Goal: Task Accomplishment & Management: Manage account settings

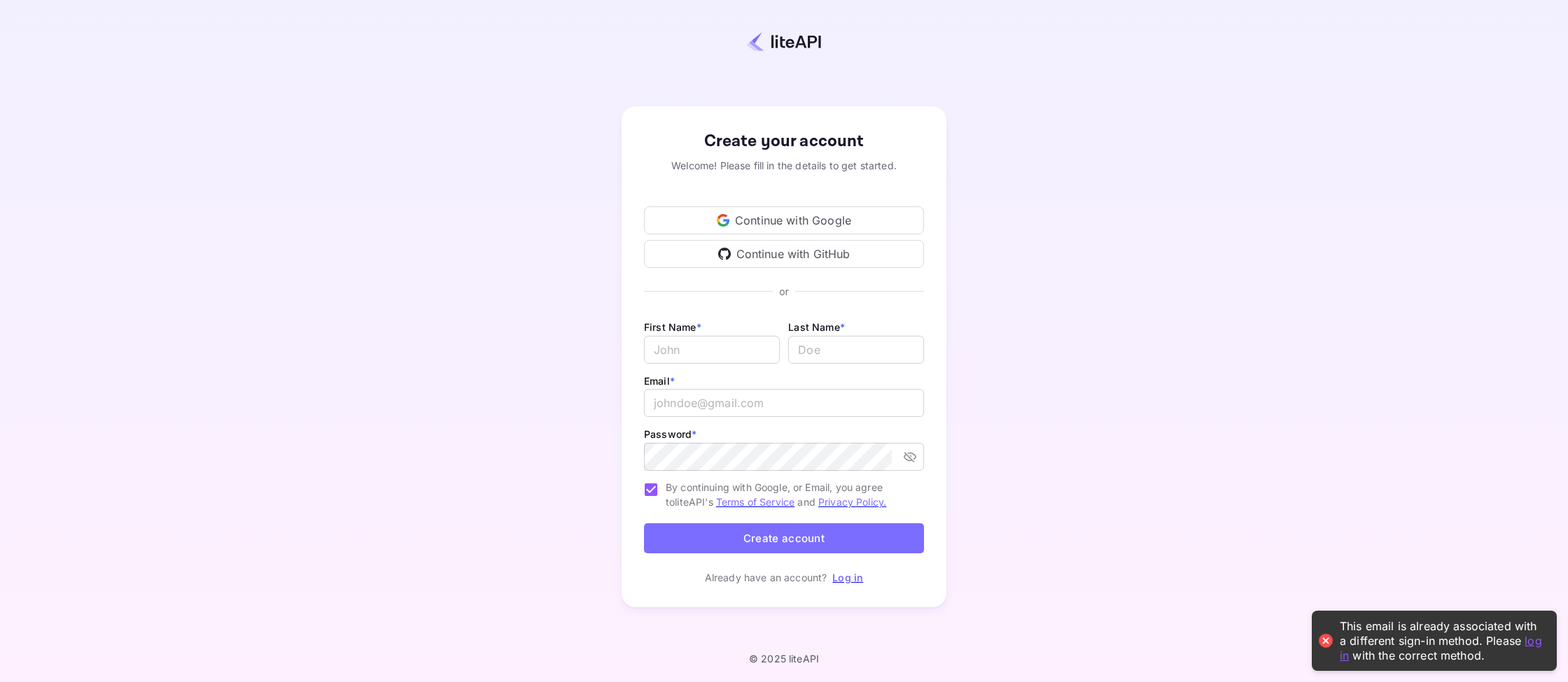
click at [856, 580] on link "Log in" at bounding box center [847, 577] width 31 height 12
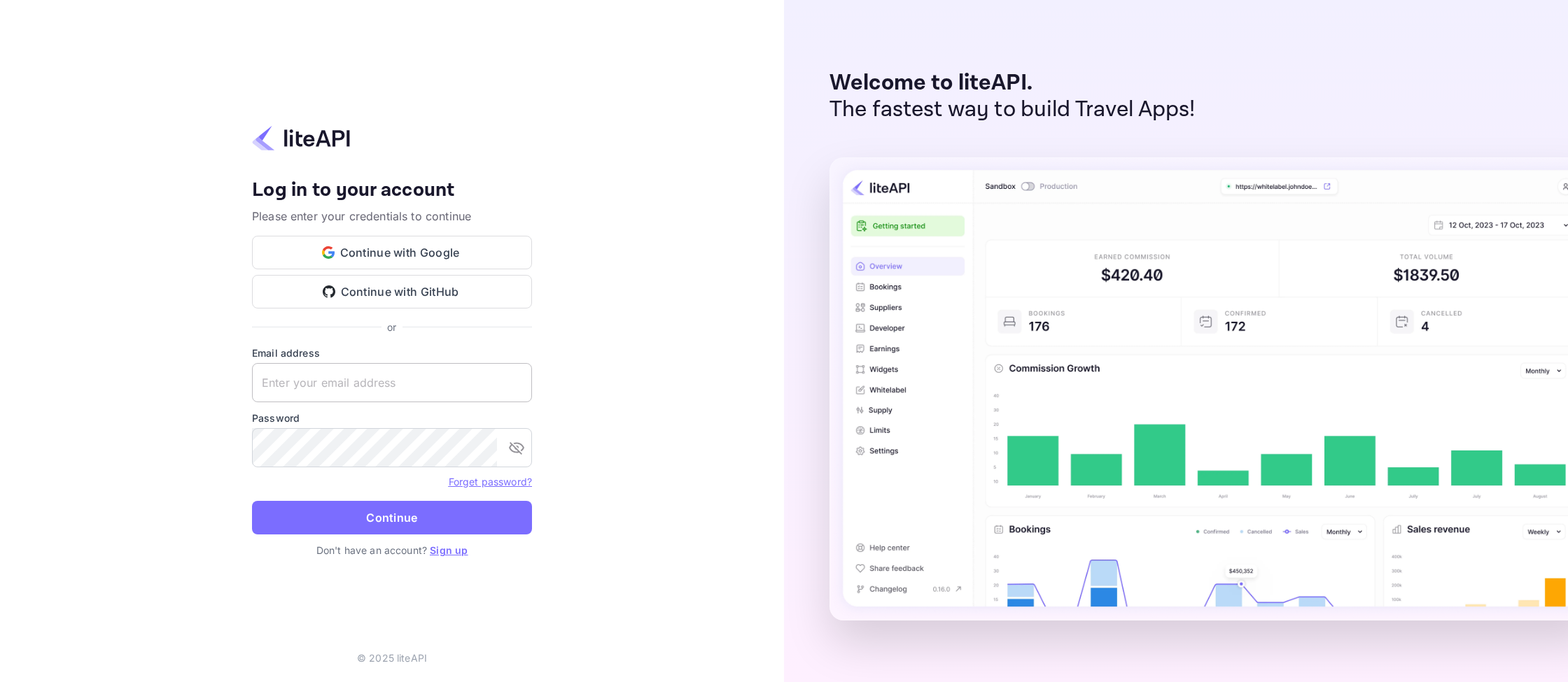
click at [386, 397] on input "text" at bounding box center [392, 382] width 280 height 39
type input "[EMAIL_ADDRESS][DOMAIN_NAME]"
click at [252, 501] on button "Continue" at bounding box center [392, 517] width 280 height 34
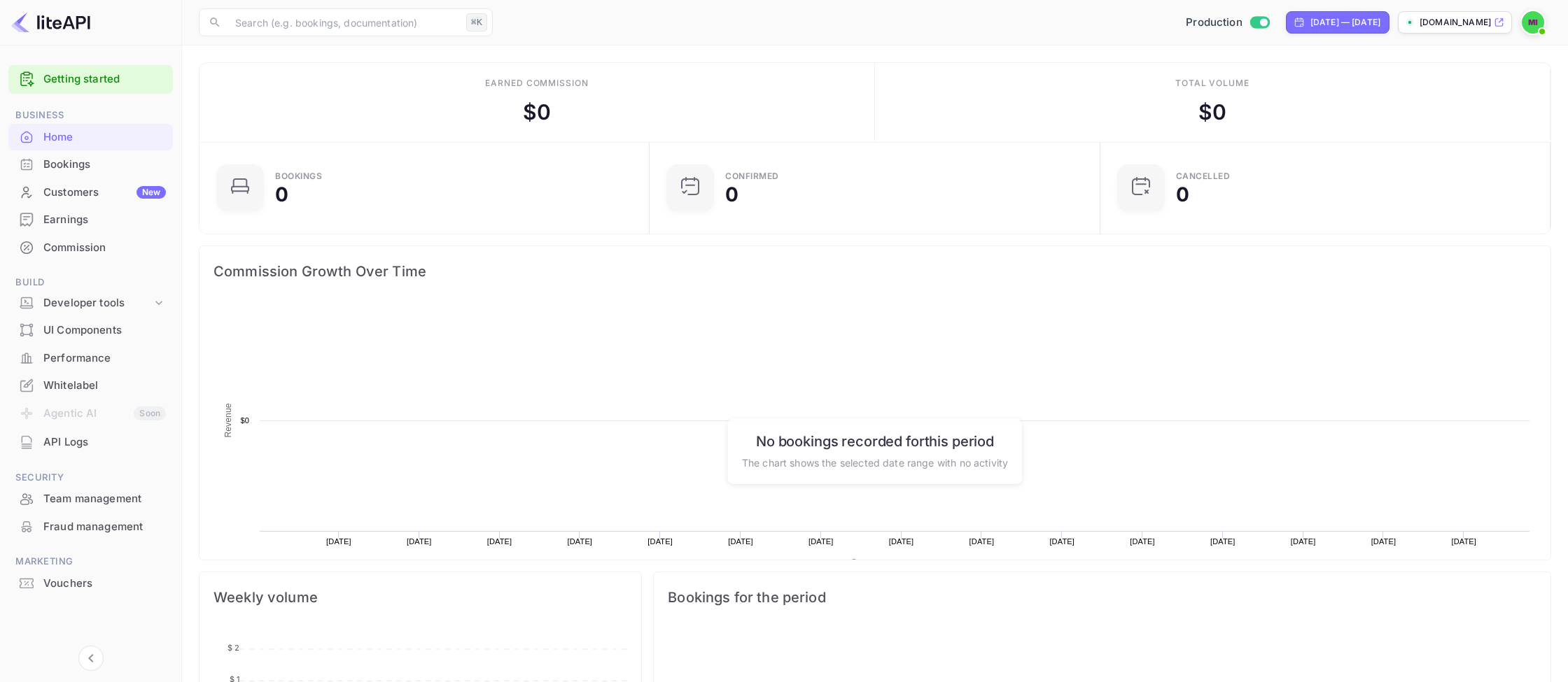
scroll to position [227, 441]
click at [93, 387] on div "Whitelabel" at bounding box center [105, 385] width 123 height 16
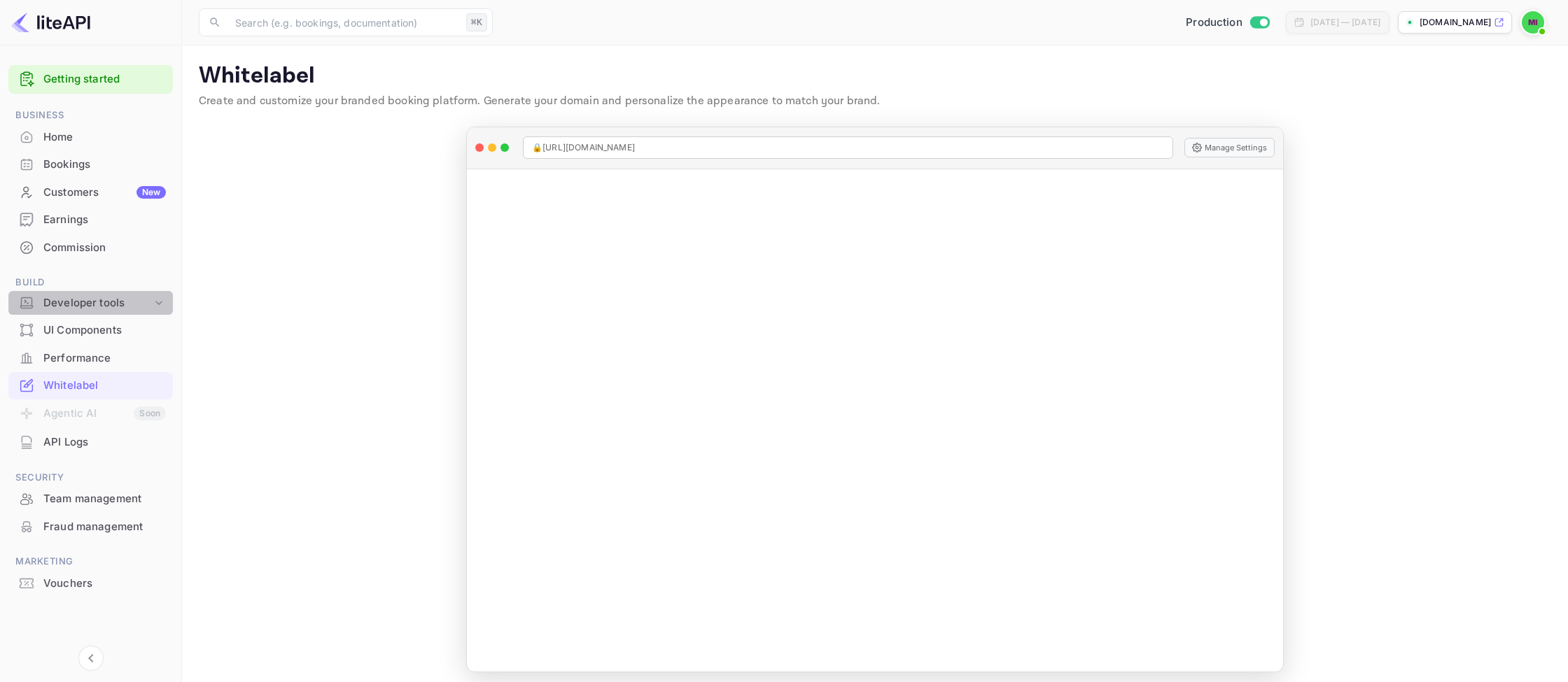
click at [95, 312] on div "Developer tools" at bounding box center [90, 303] width 164 height 25
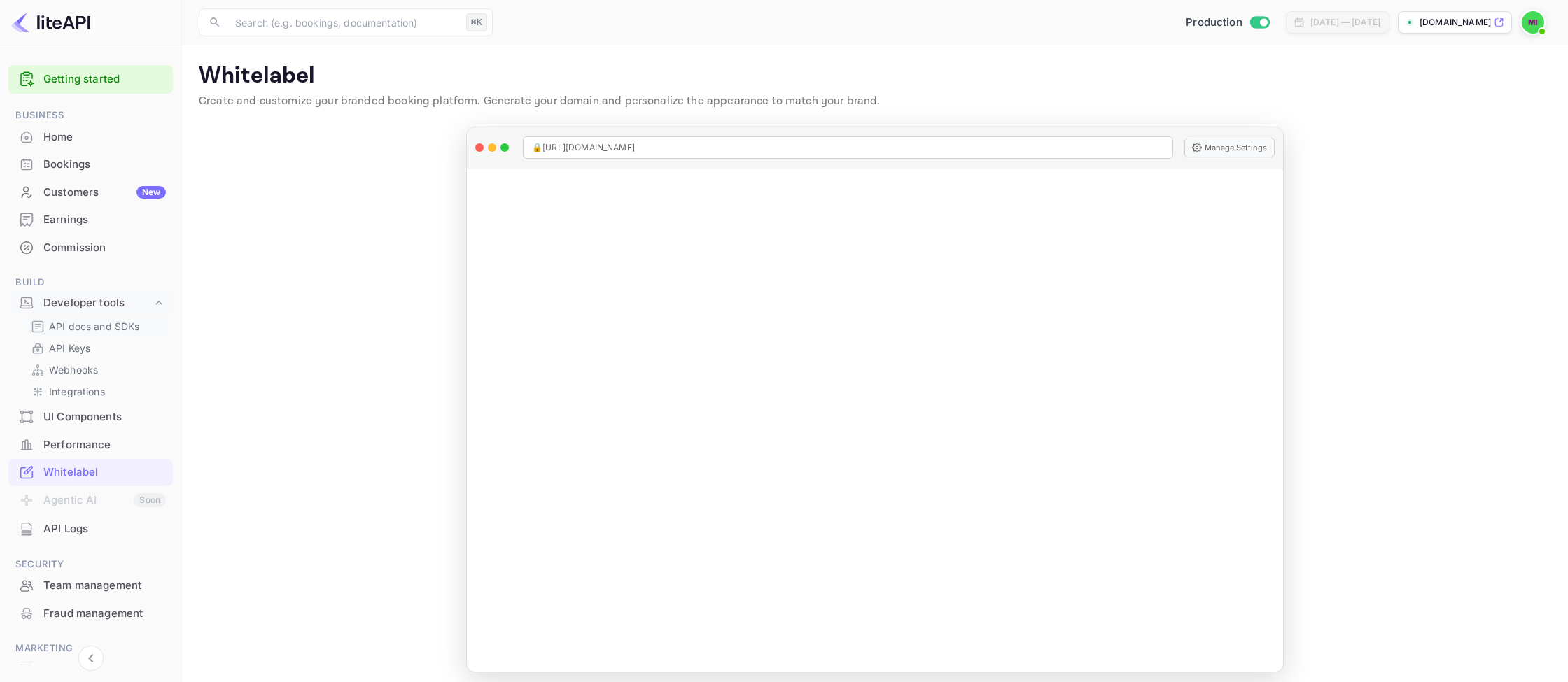
click at [99, 333] on p "API docs and SDKs" at bounding box center [94, 327] width 91 height 15
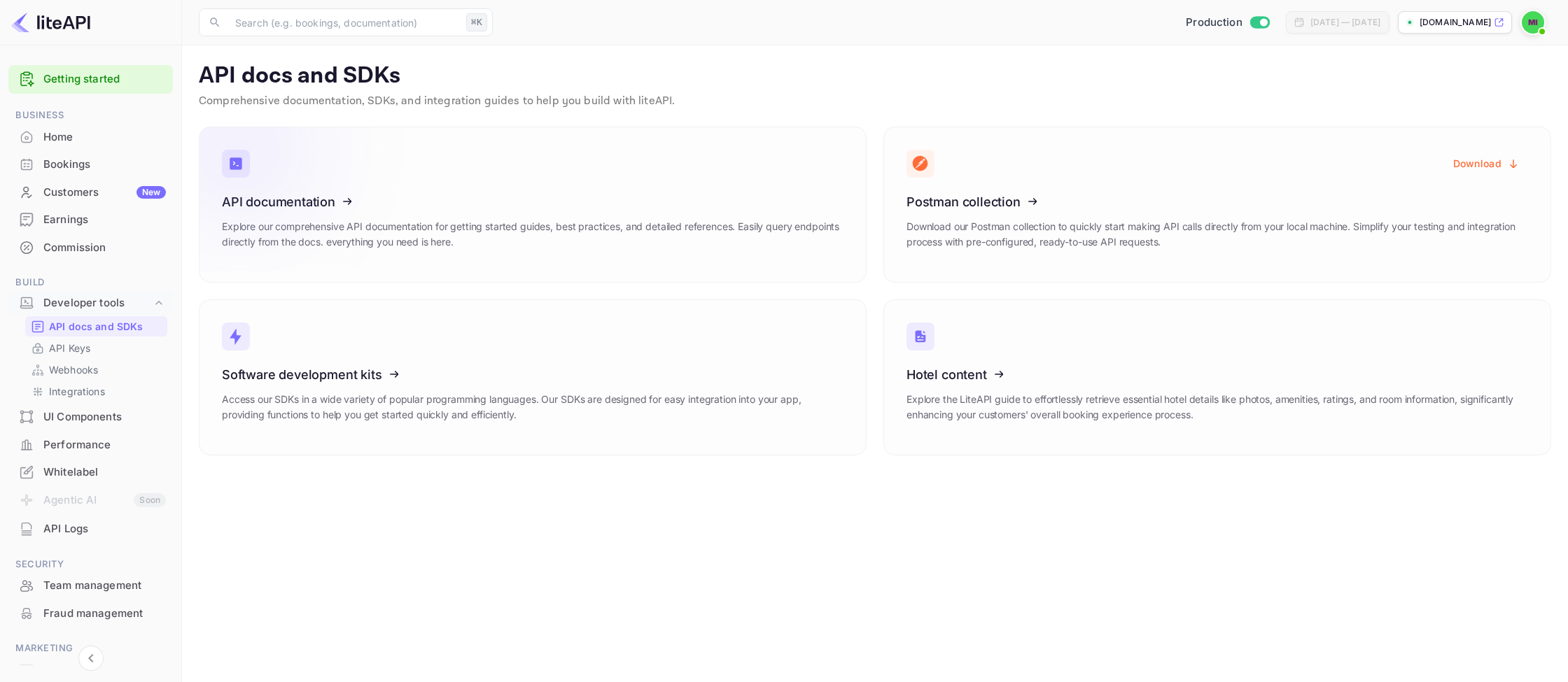
click at [233, 208] on icon at bounding box center [308, 199] width 218 height 144
click at [1232, 198] on h3 "Postman collection" at bounding box center [1216, 202] width 621 height 15
click at [1481, 163] on button "Download" at bounding box center [1486, 163] width 84 height 27
click at [81, 374] on p "Webhooks" at bounding box center [73, 370] width 49 height 15
checkbox input "false"
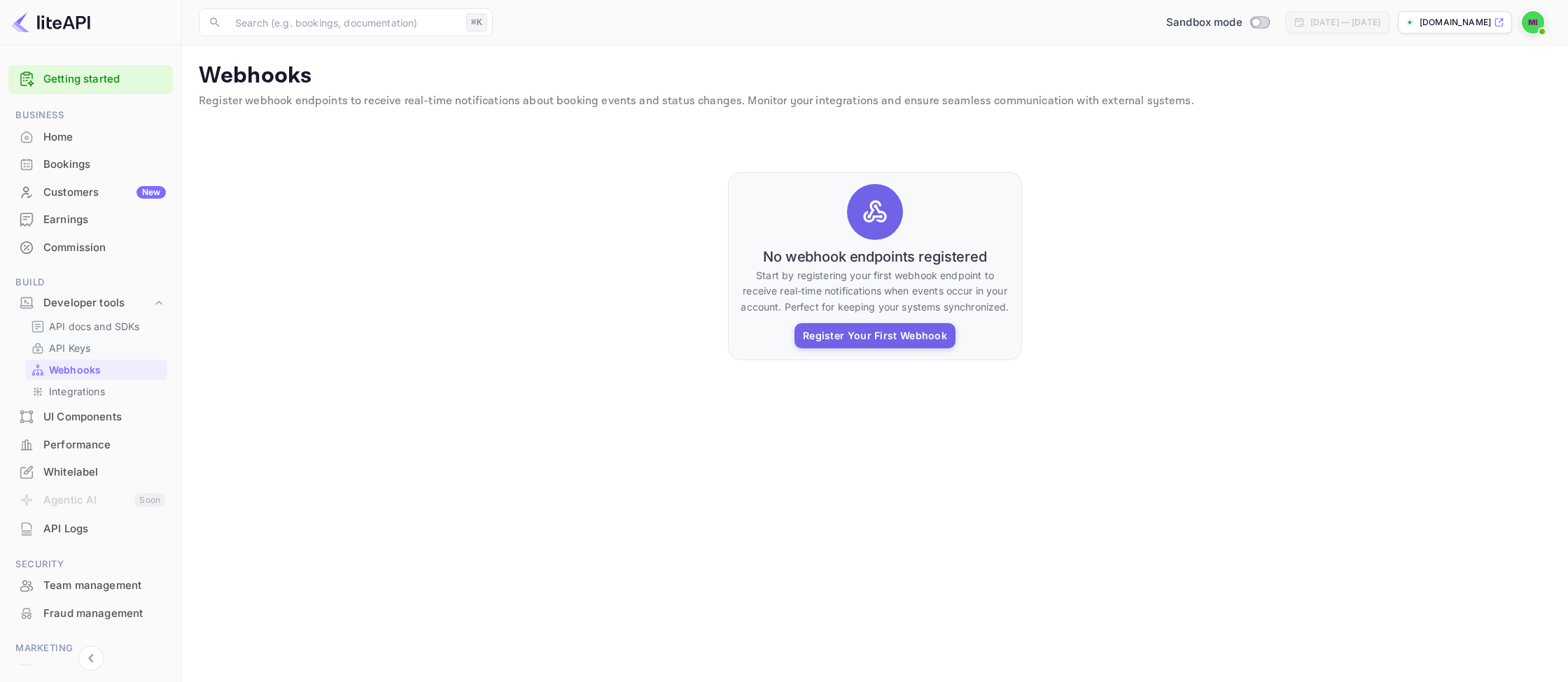
click at [93, 348] on link "API Keys" at bounding box center [96, 349] width 131 height 15
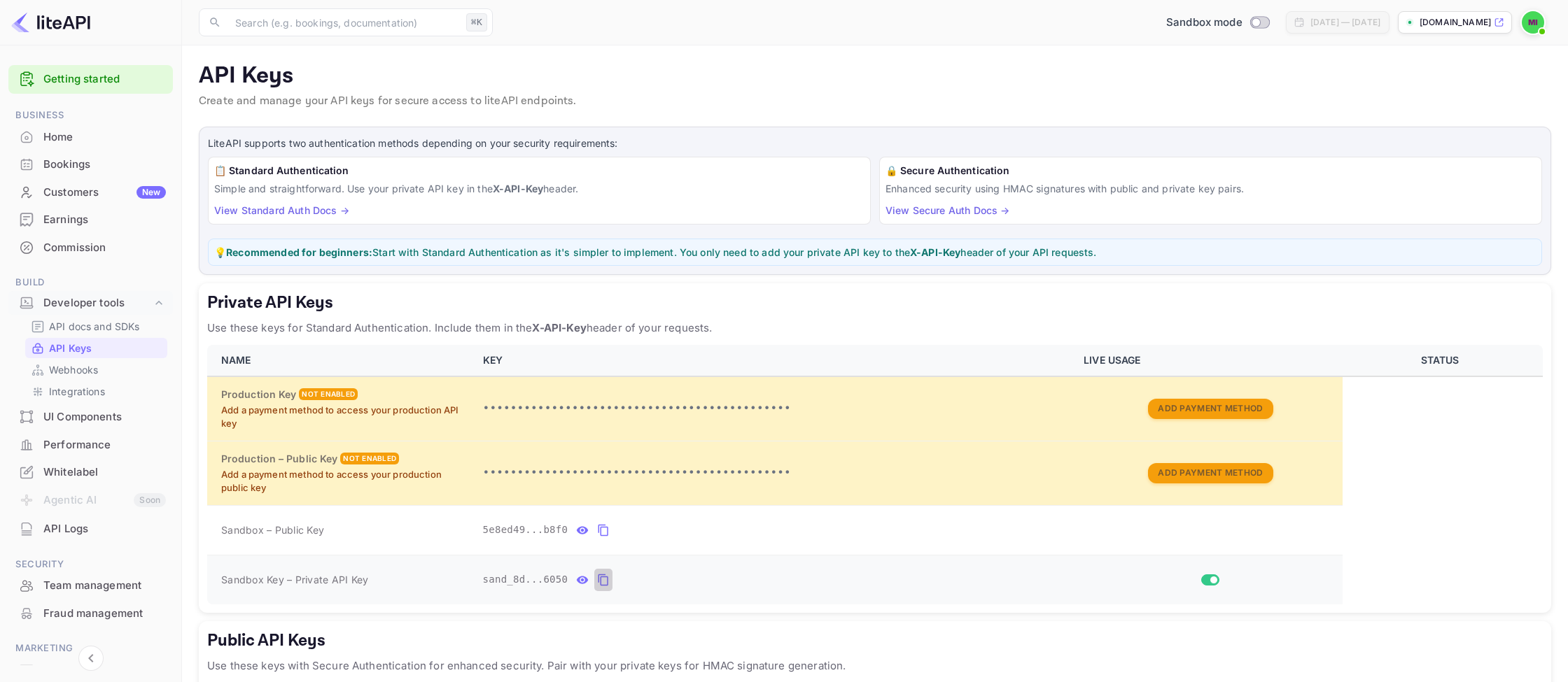
click at [609, 576] on icon "private api keys table" at bounding box center [603, 580] width 13 height 17
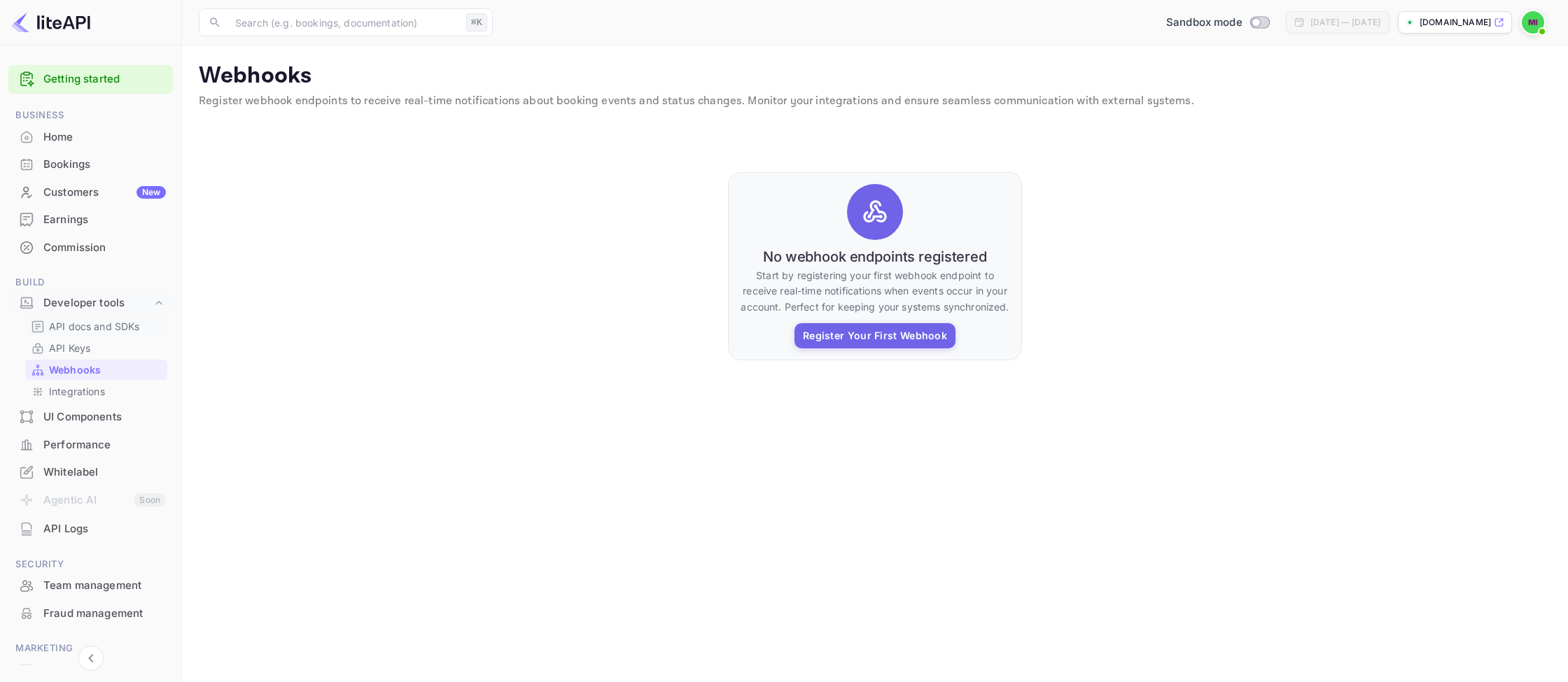
click at [51, 323] on p "API docs and SDKs" at bounding box center [94, 327] width 91 height 15
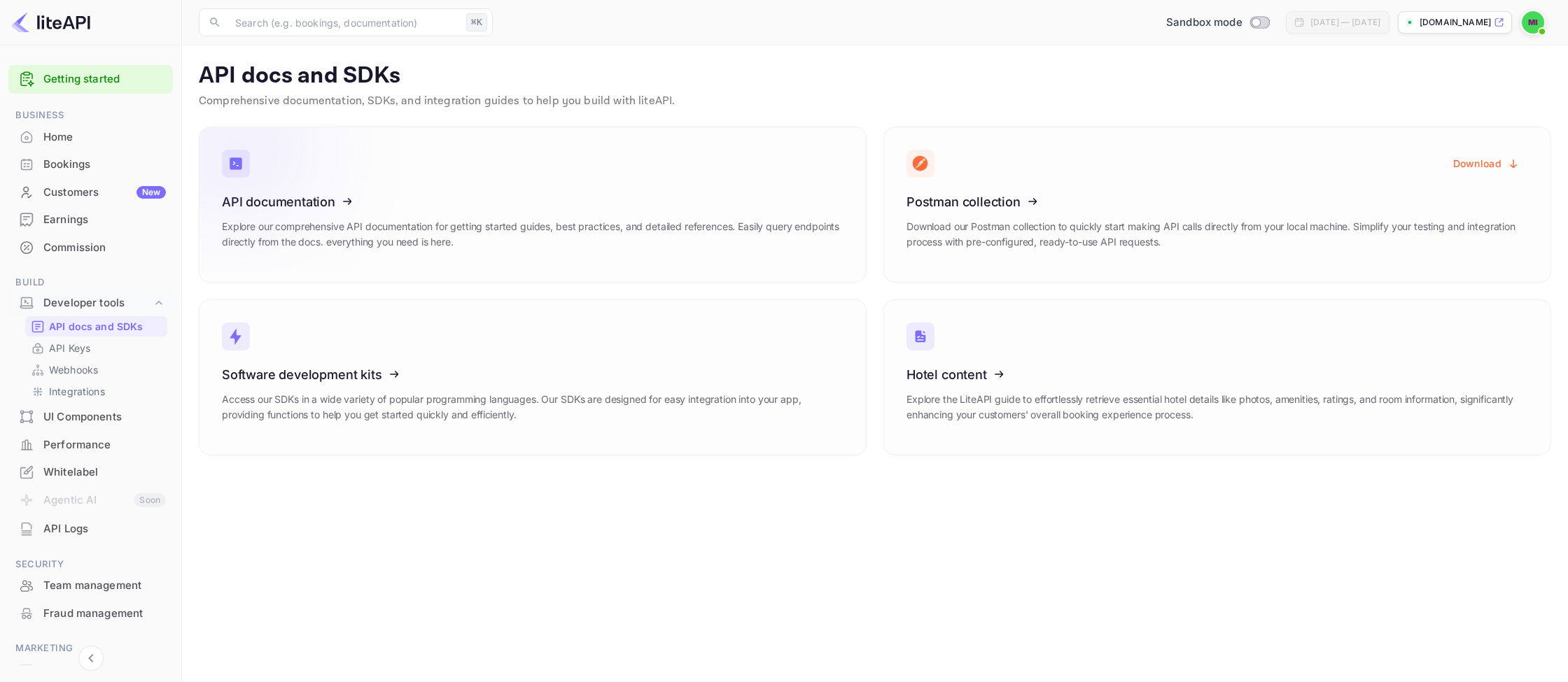
click at [339, 238] on icon at bounding box center [308, 199] width 218 height 144
click at [346, 258] on icon at bounding box center [308, 199] width 218 height 144
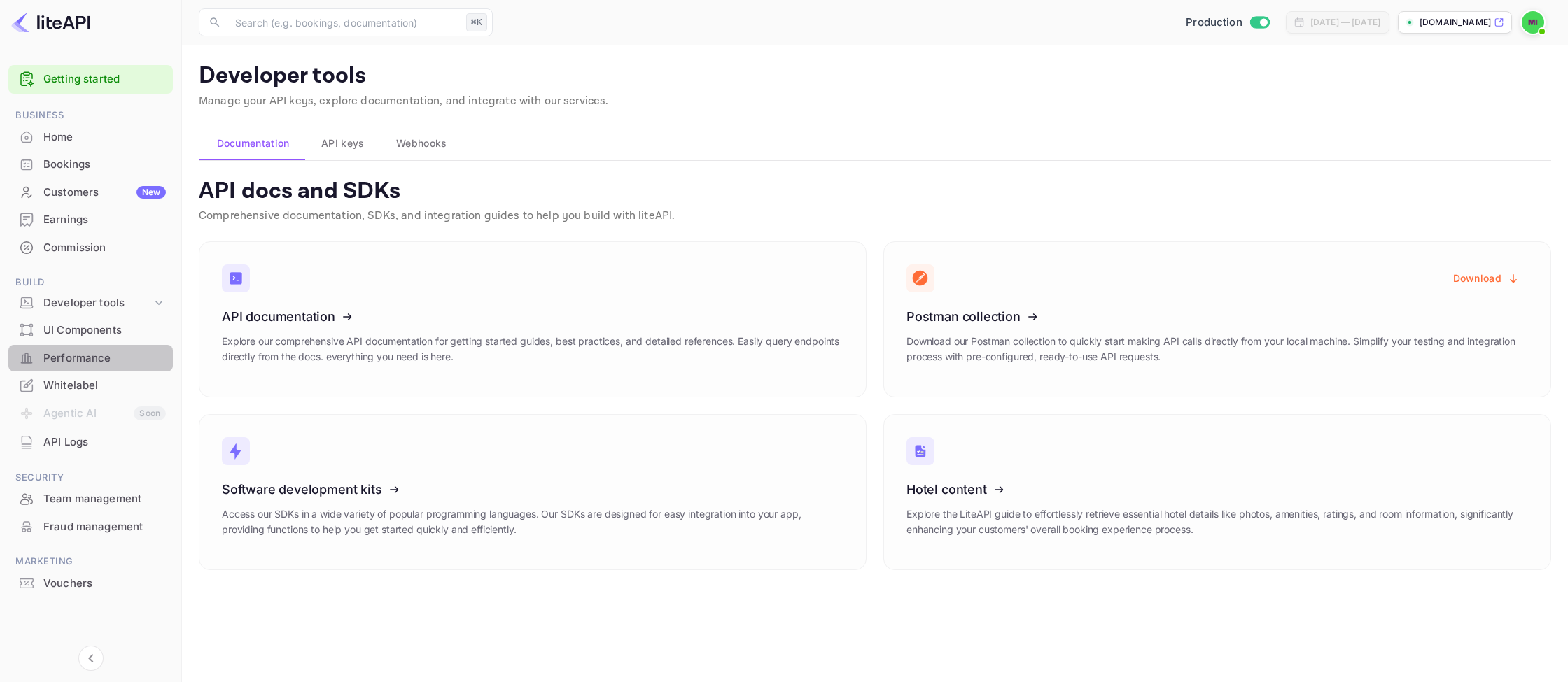
click at [108, 359] on div "Performance" at bounding box center [105, 358] width 123 height 16
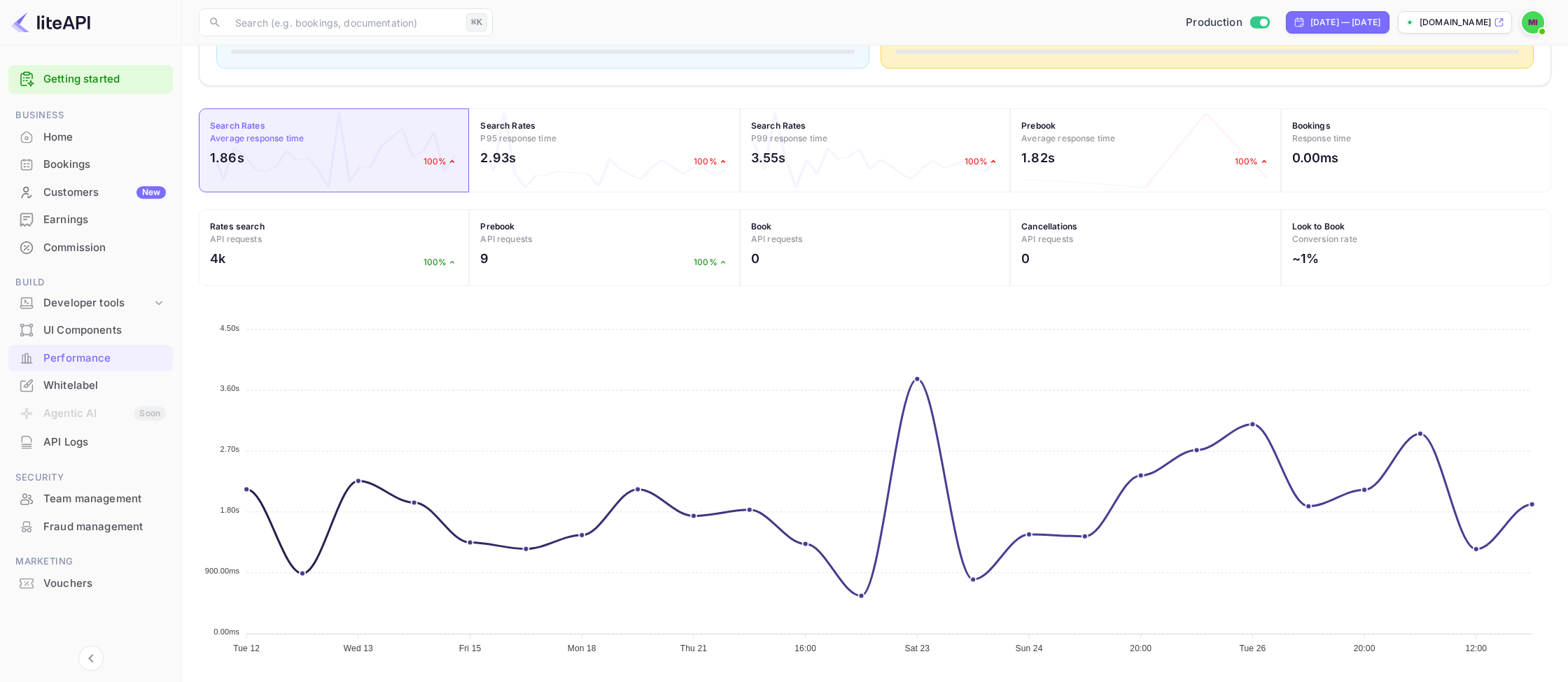
scroll to position [391, 0]
click at [85, 336] on div "UI Components" at bounding box center [105, 330] width 123 height 16
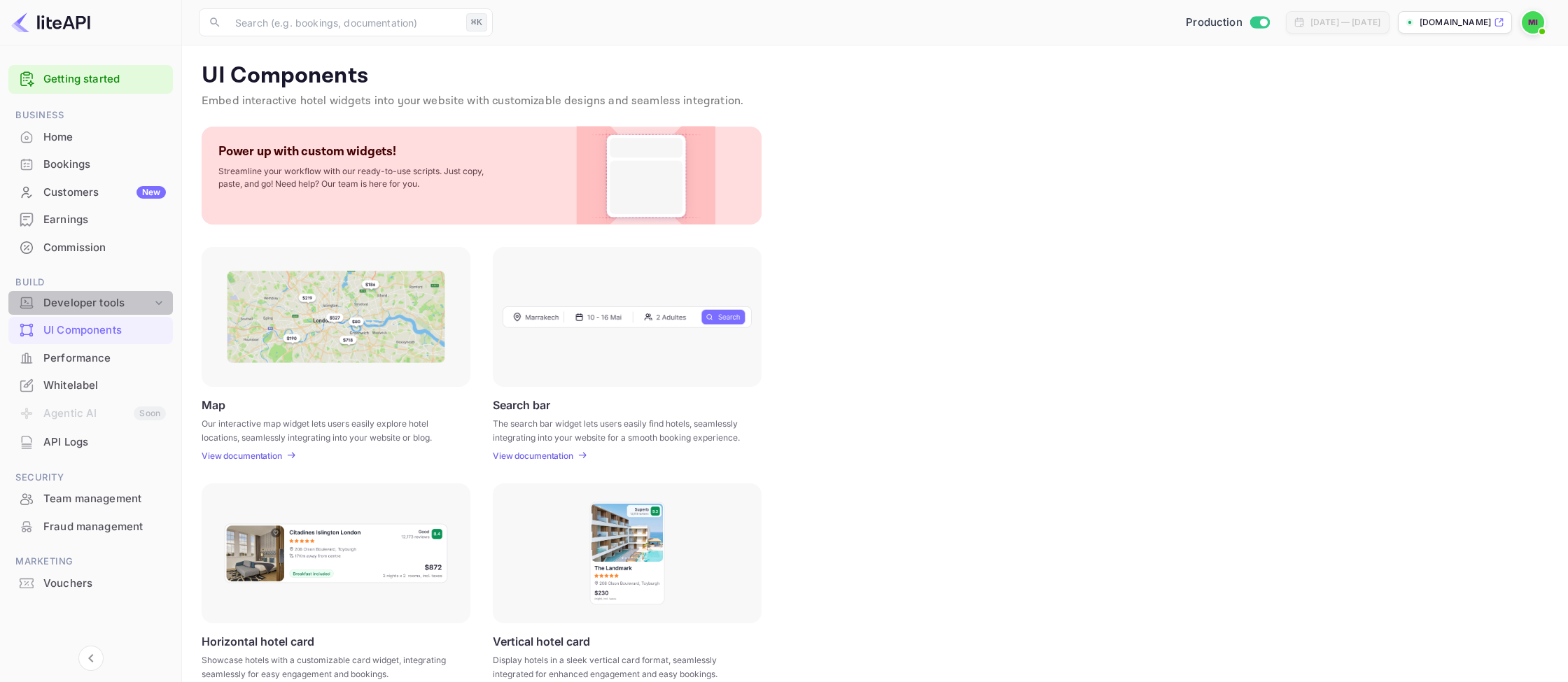
click at [152, 302] on icon at bounding box center [159, 303] width 14 height 14
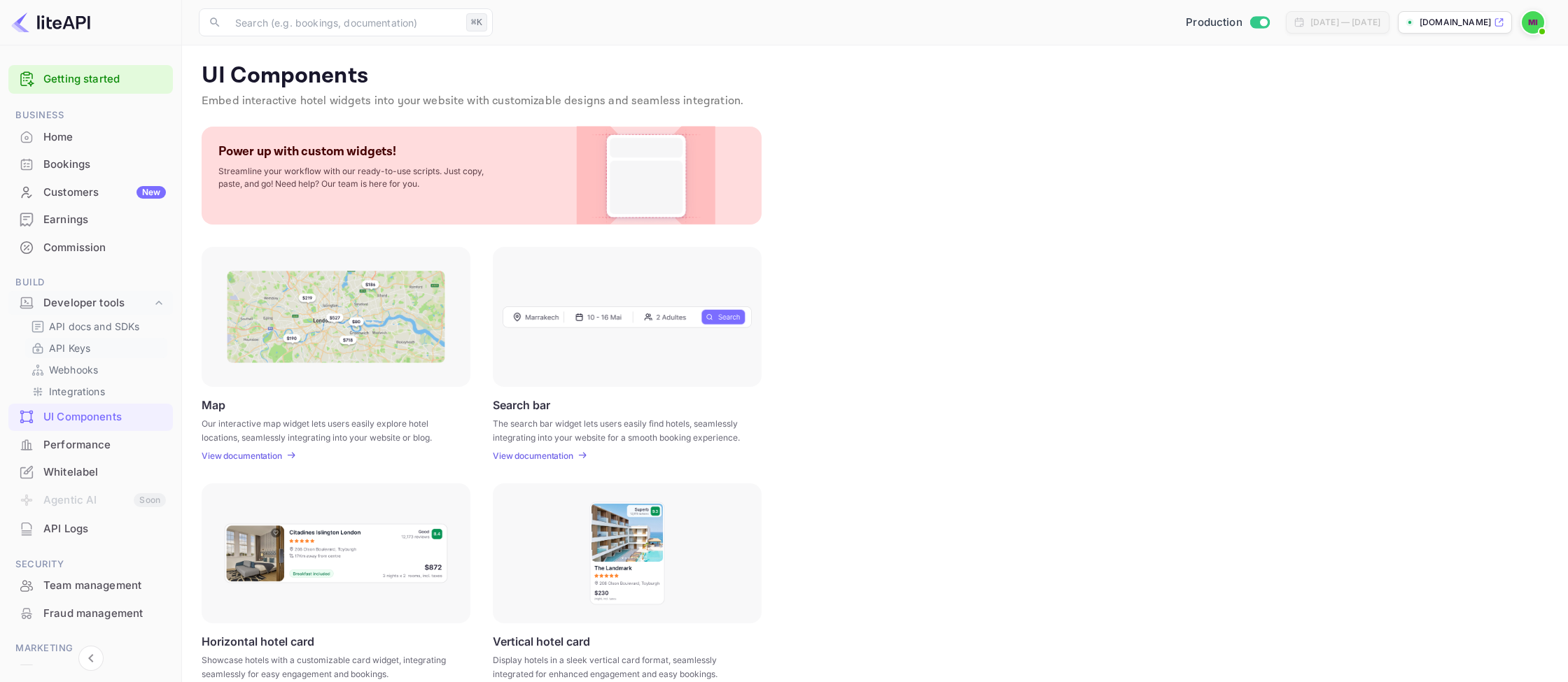
click at [86, 350] on p "API Keys" at bounding box center [69, 349] width 41 height 15
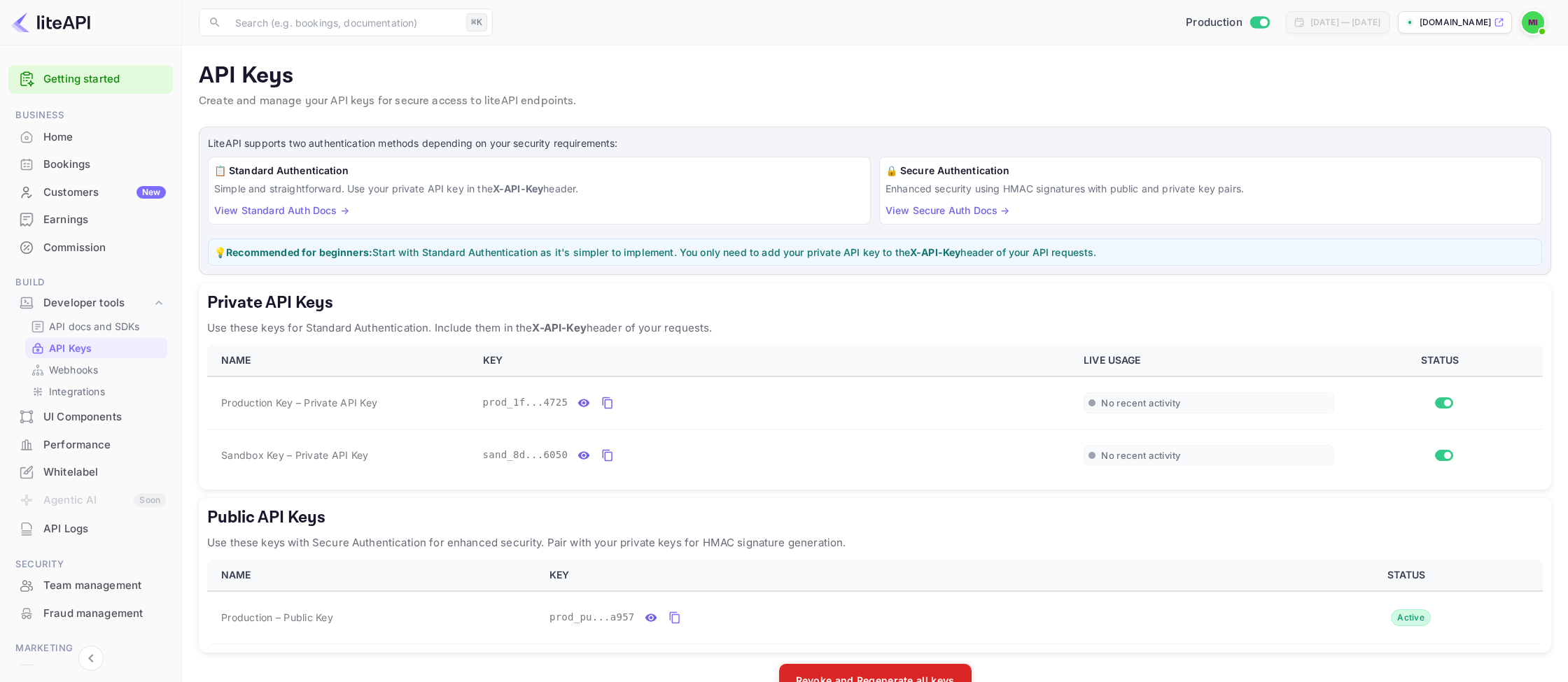
click at [1189, 6] on div "​ ⌘K ​ Production [DATE] — [DATE] [DOMAIN_NAME]" at bounding box center [875, 22] width 1386 height 44
click at [1249, 19] on input "Switch to Sandbox mode" at bounding box center [1263, 22] width 28 height 9
checkbox input "false"
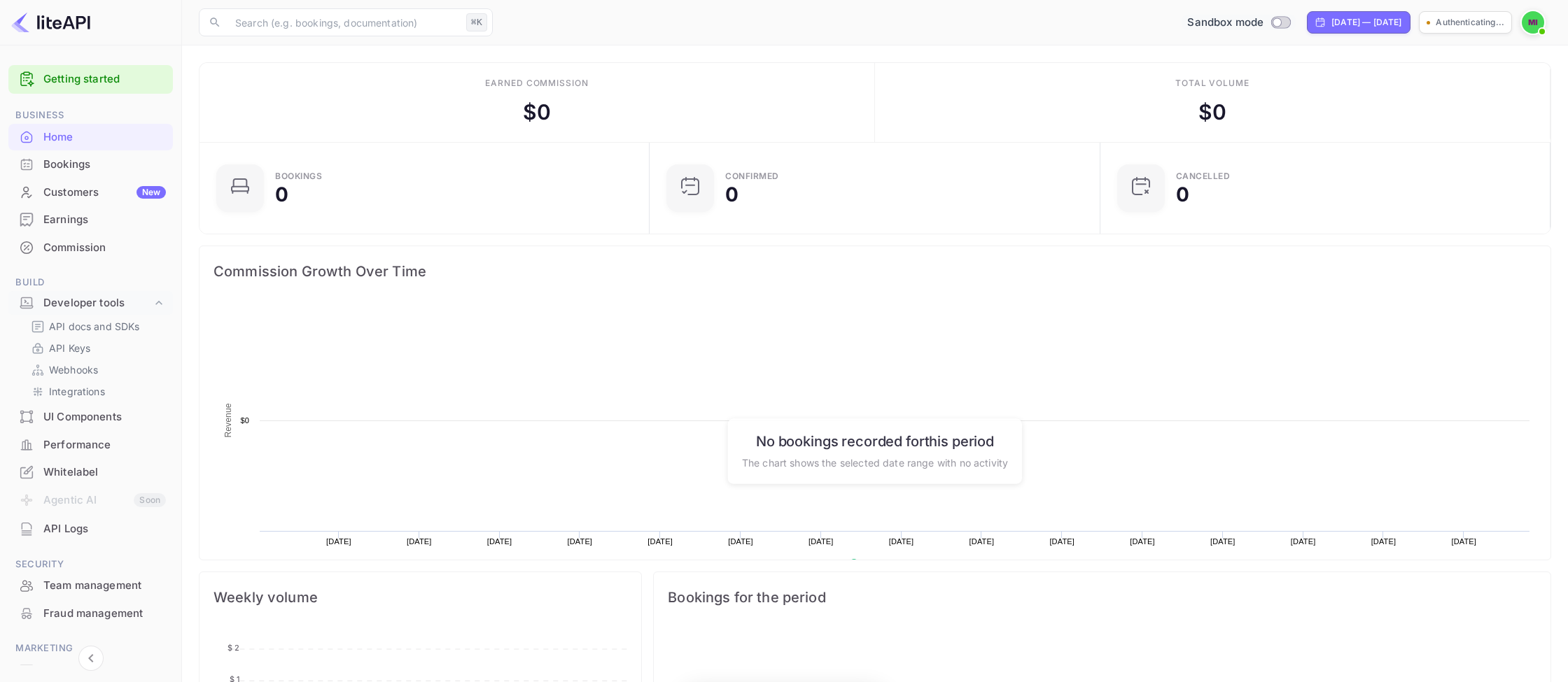
scroll to position [227, 441]
click at [51, 346] on p "API Keys" at bounding box center [69, 349] width 41 height 15
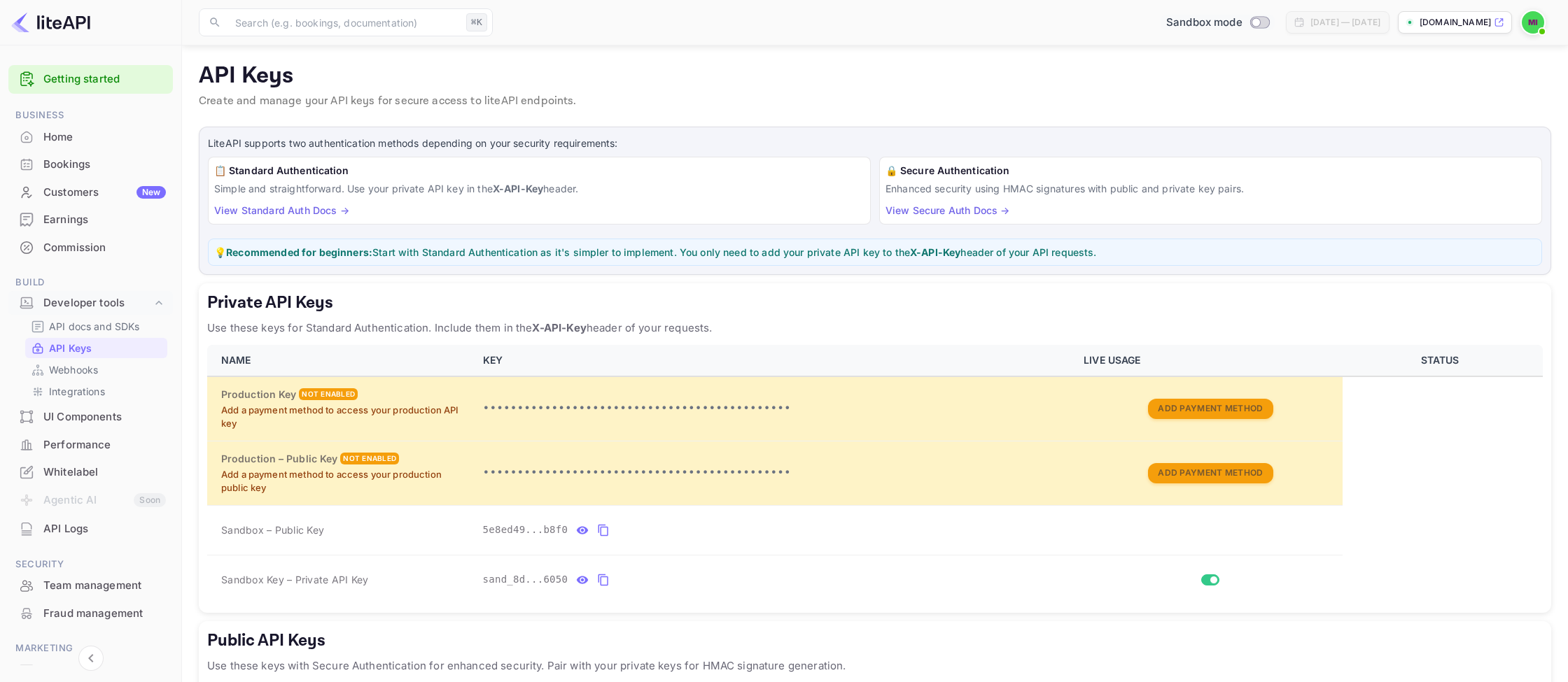
scroll to position [158, 0]
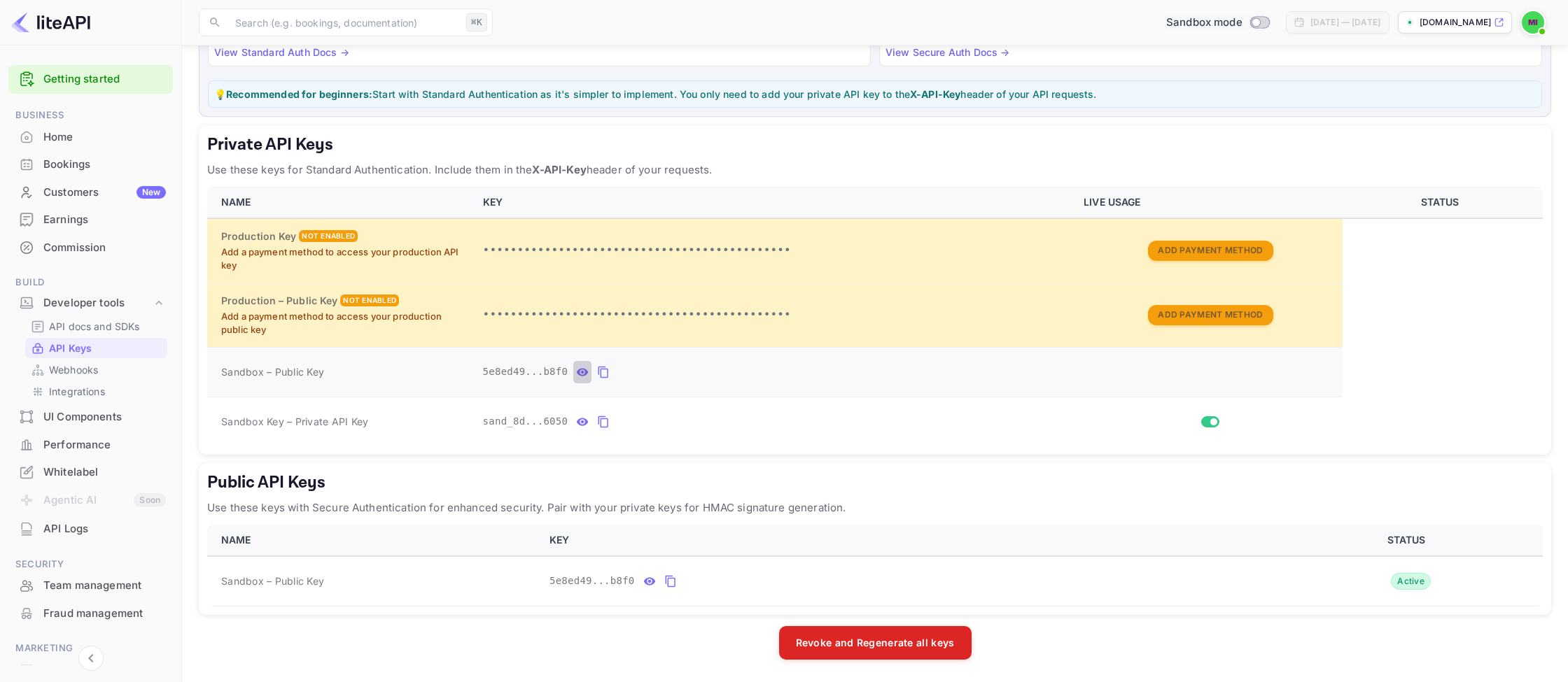
click at [582, 376] on icon "private api keys table" at bounding box center [582, 372] width 13 height 17
click at [743, 374] on icon "private api keys table" at bounding box center [737, 372] width 13 height 17
click at [590, 423] on button "private api keys table" at bounding box center [582, 422] width 18 height 23
click at [590, 423] on span "sand_8dfb2c41-b91b-443d-8cf0-5e3b9a696050" at bounding box center [607, 422] width 249 height 15
click at [768, 428] on icon "private api keys table" at bounding box center [767, 422] width 13 height 17
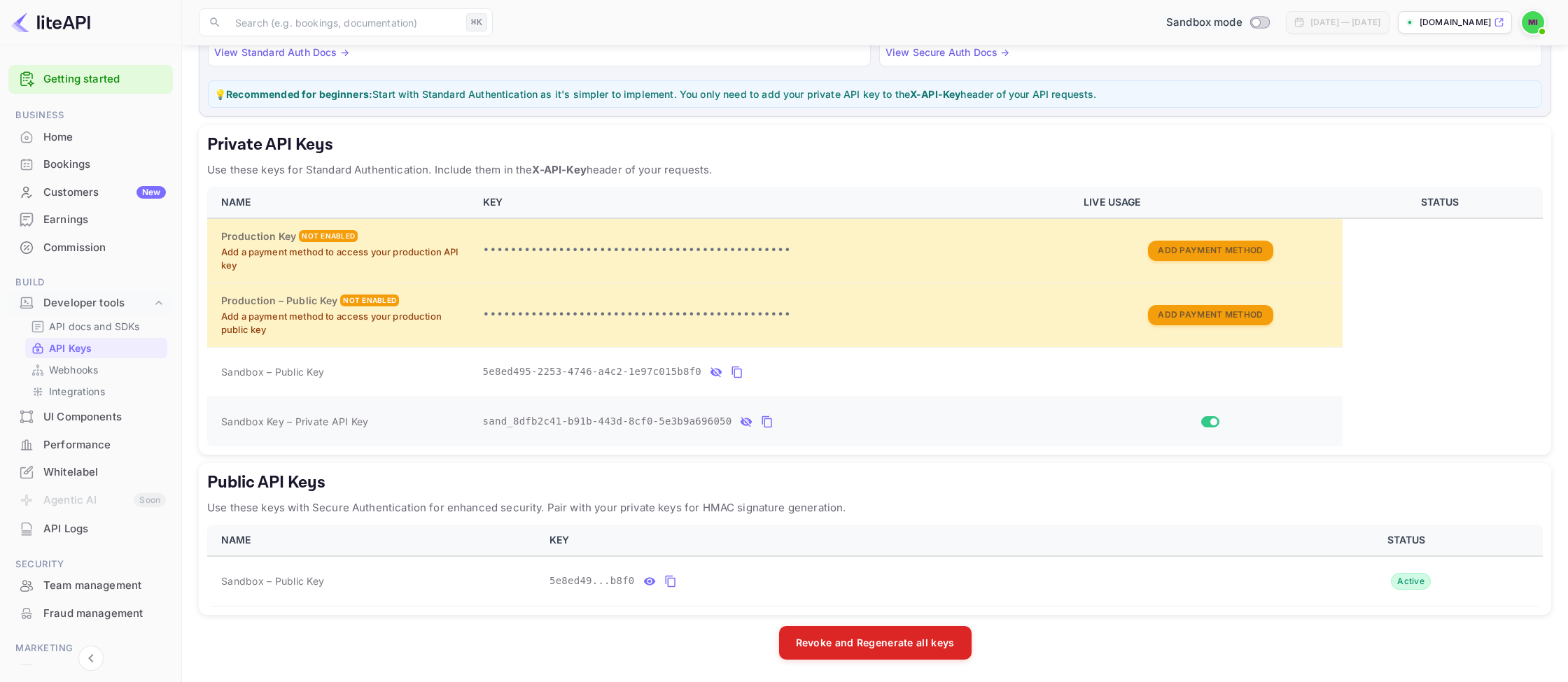
click at [762, 422] on icon "private api keys table" at bounding box center [767, 422] width 13 height 17
